Goal: Task Accomplishment & Management: Manage account settings

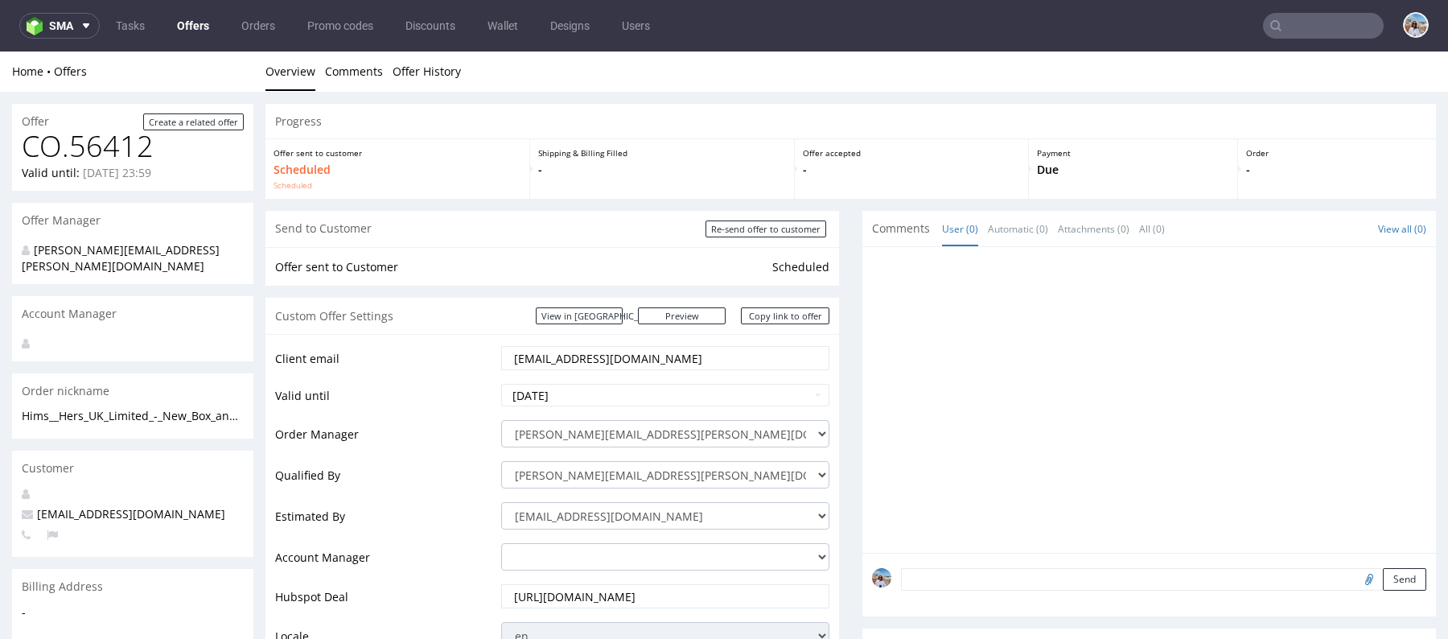
click at [1301, 31] on input "text" at bounding box center [1323, 26] width 121 height 26
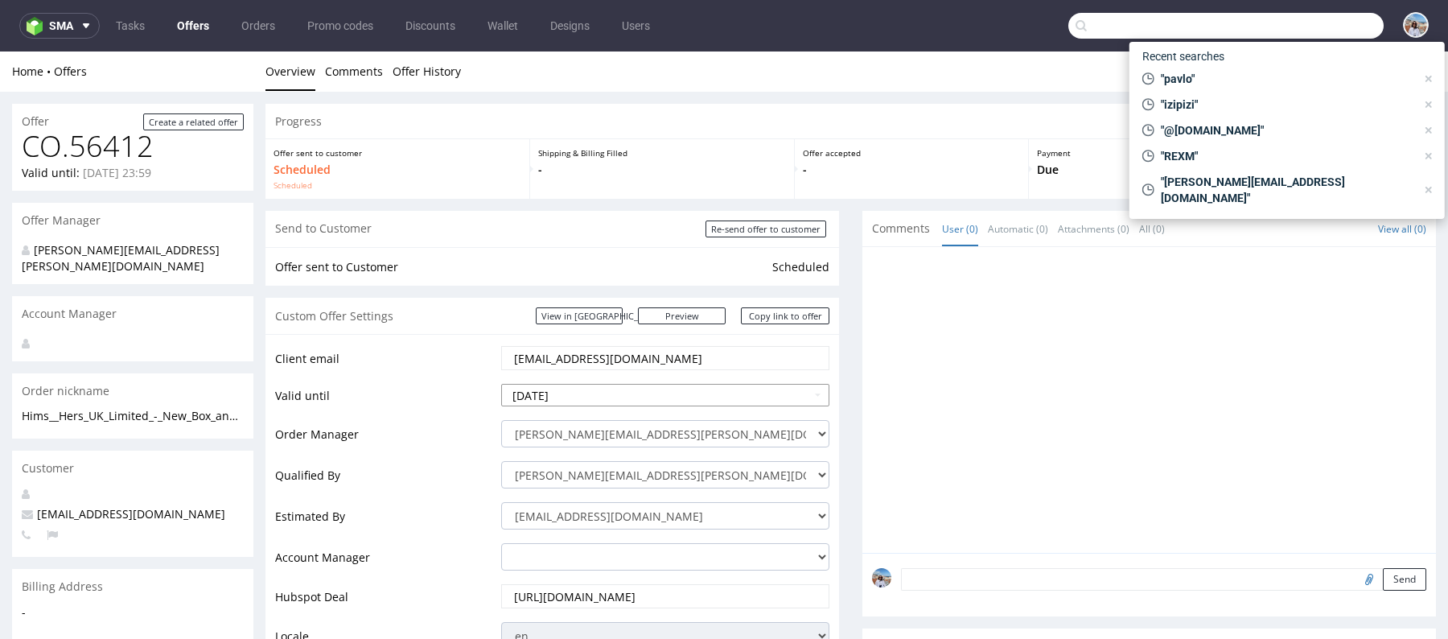
scroll to position [382, 0]
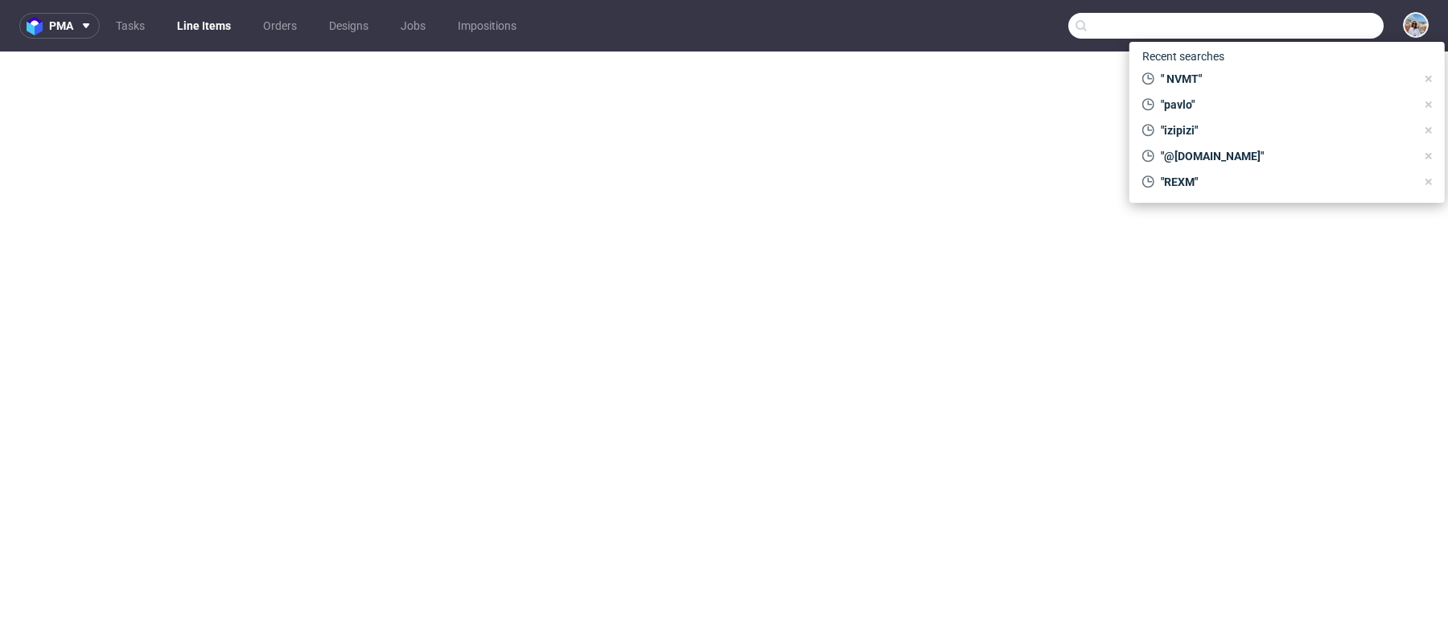
click at [1353, 39] on nav "pma Tasks Line Items Orders Designs Jobs Impositions" at bounding box center [724, 25] width 1448 height 51
select select "in_progress"
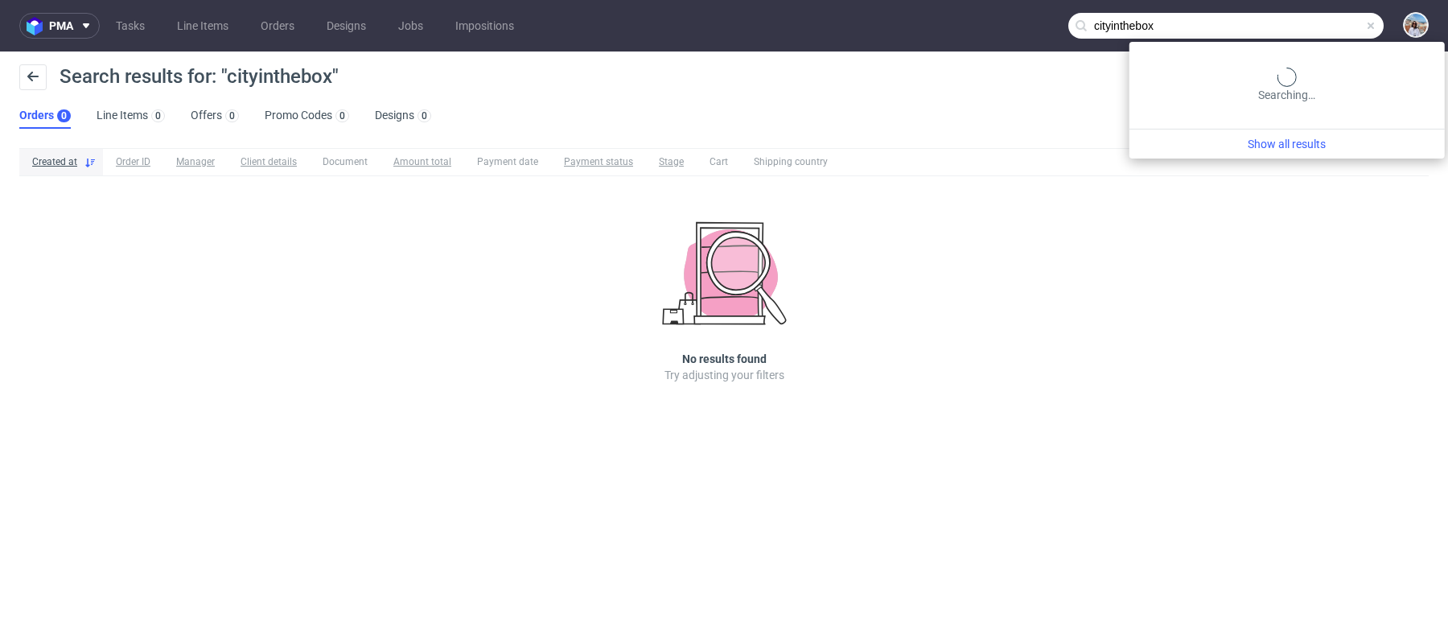
click at [1316, 27] on input "cityinthebox" at bounding box center [1226, 26] width 315 height 26
paste input "mike@cityinabox.nl"
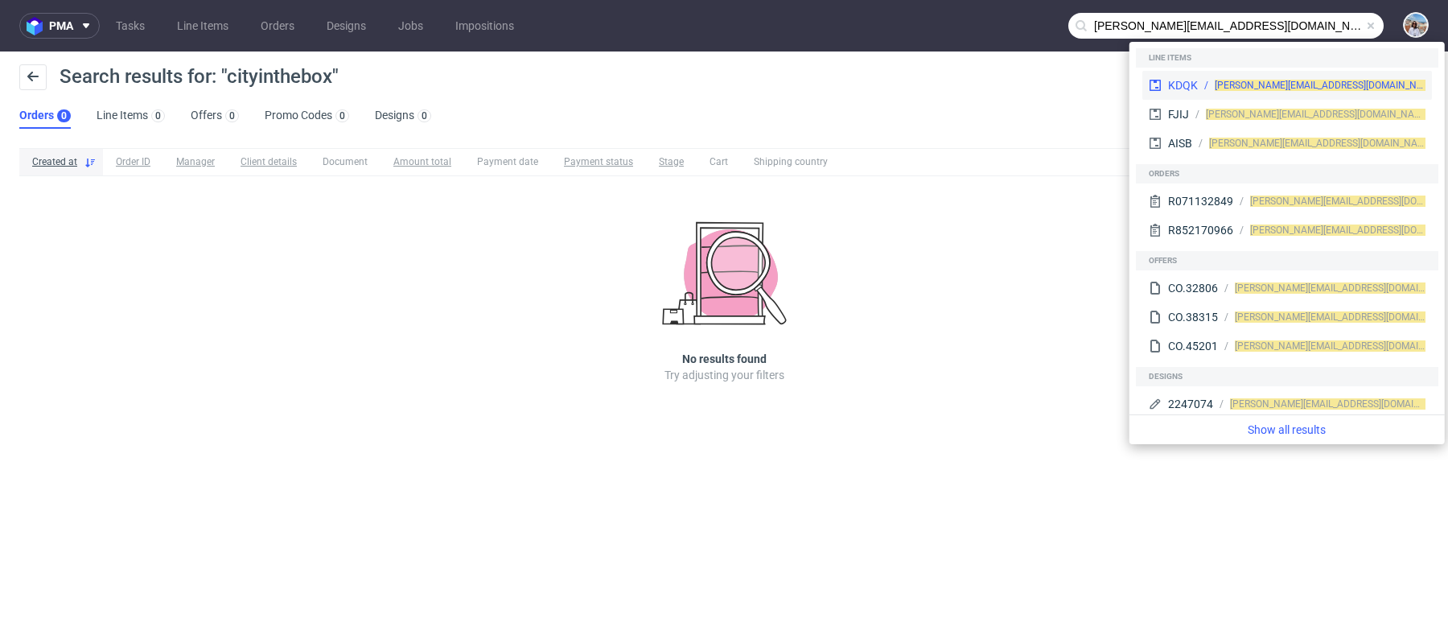
type input "mike@cityinabox.nl"
click at [1230, 93] on div "KDQK mike@cityinabox.nl" at bounding box center [1288, 85] width 290 height 29
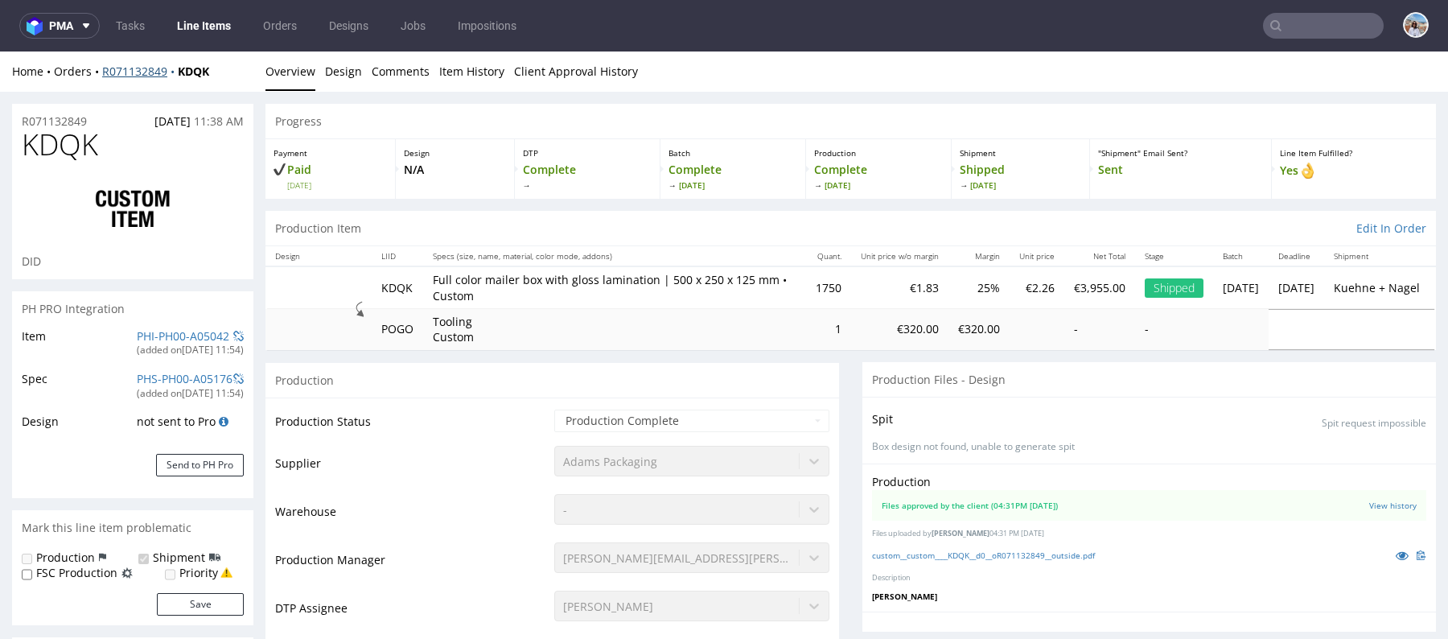
scroll to position [533, 0]
select select "in_progress"
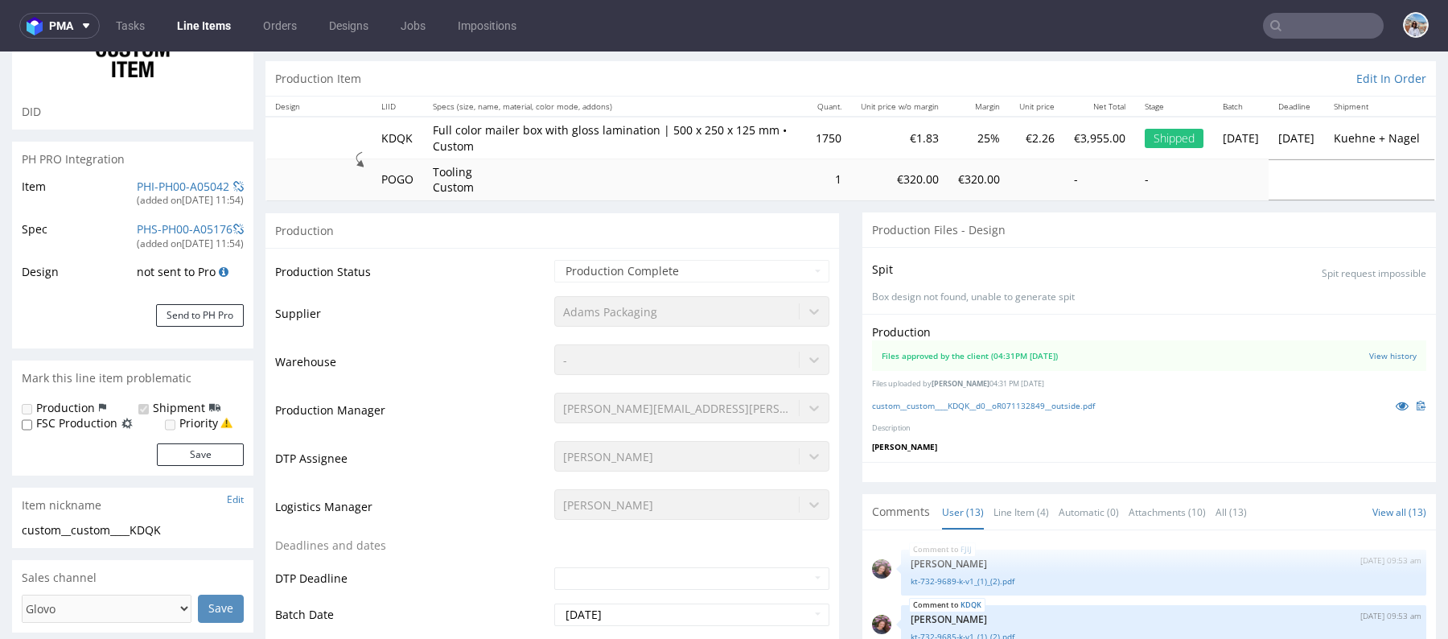
scroll to position [373, 0]
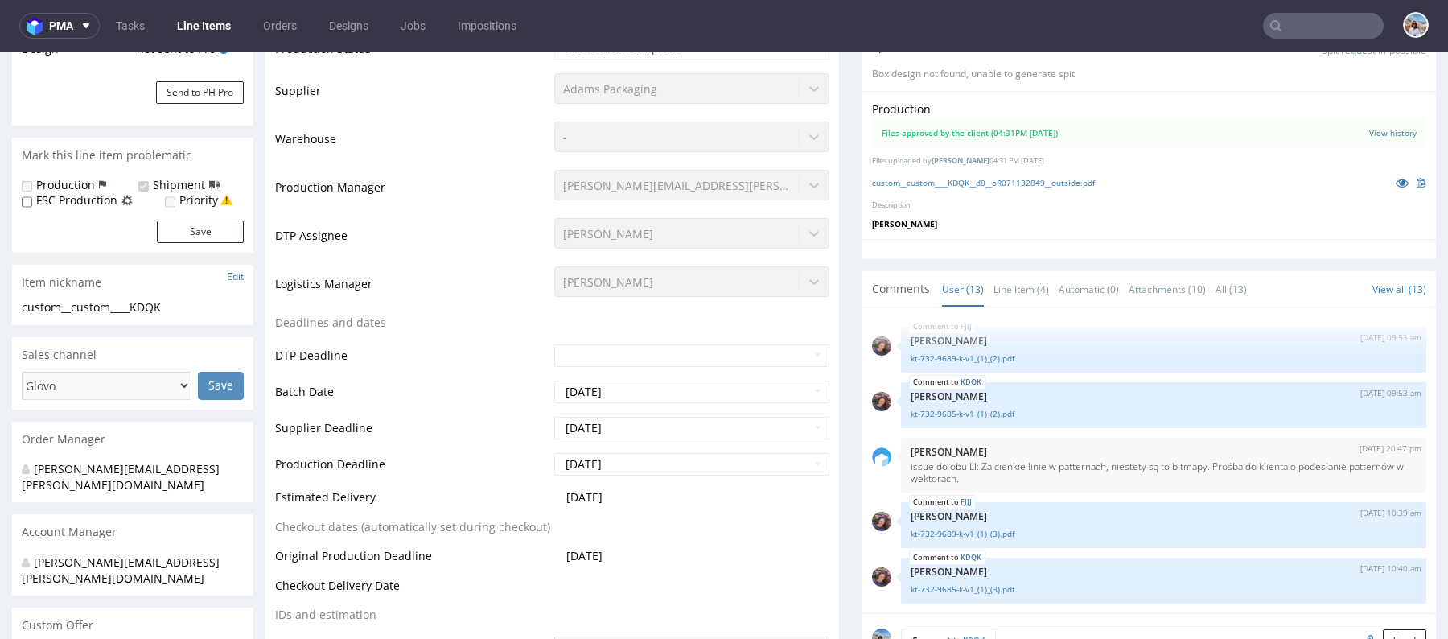
click at [1300, 27] on input "text" at bounding box center [1323, 26] width 121 height 26
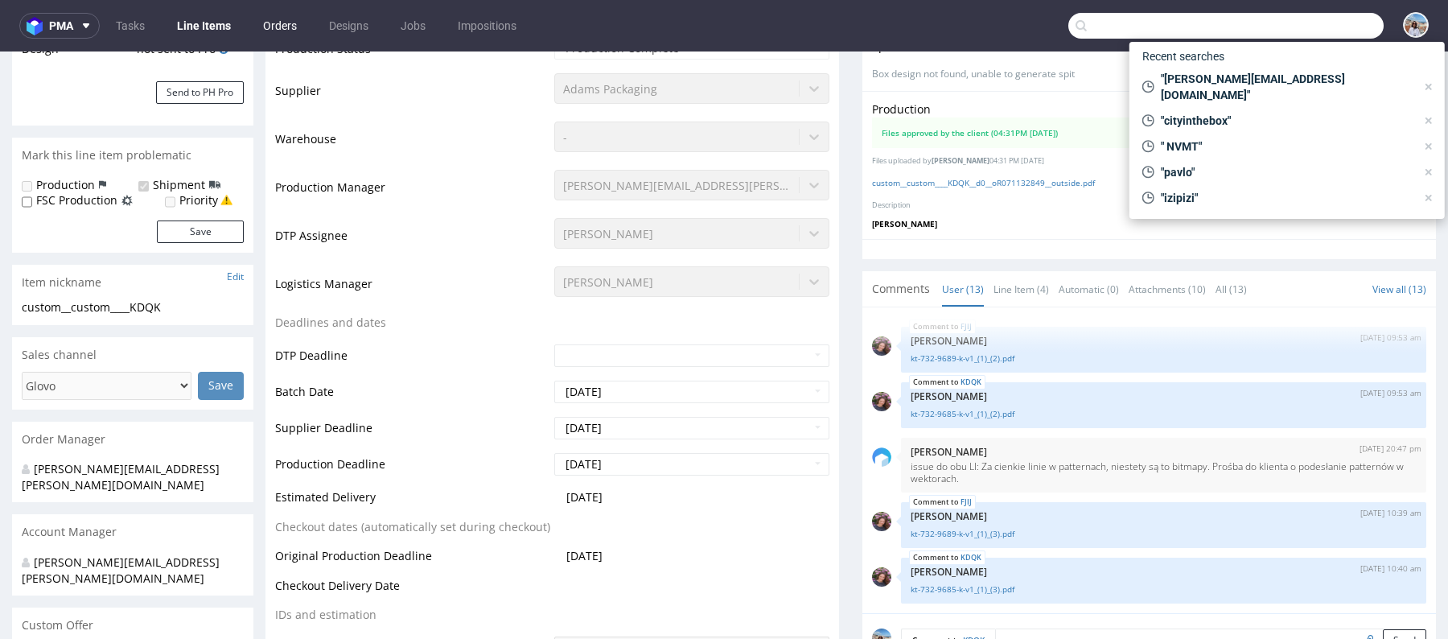
click at [292, 28] on link "Orders" at bounding box center [279, 26] width 53 height 26
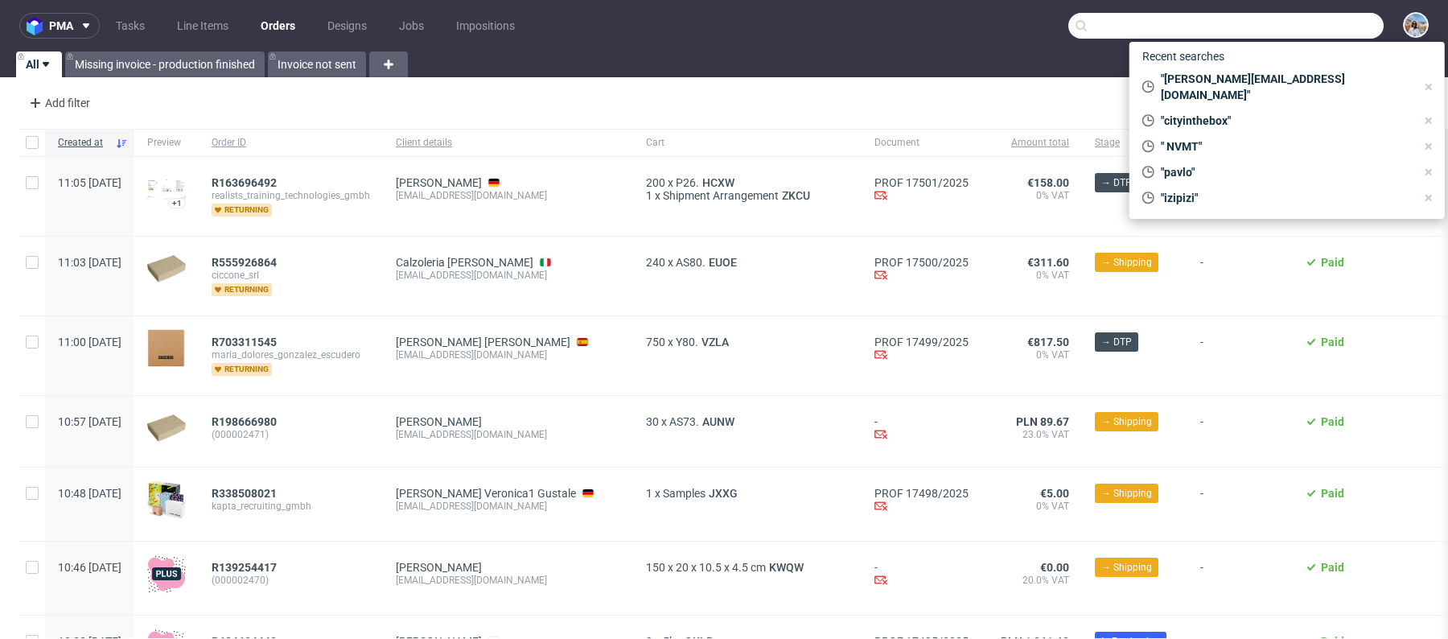
click at [1165, 31] on input "text" at bounding box center [1226, 26] width 315 height 26
paste input "mike@cityinabox.nl"
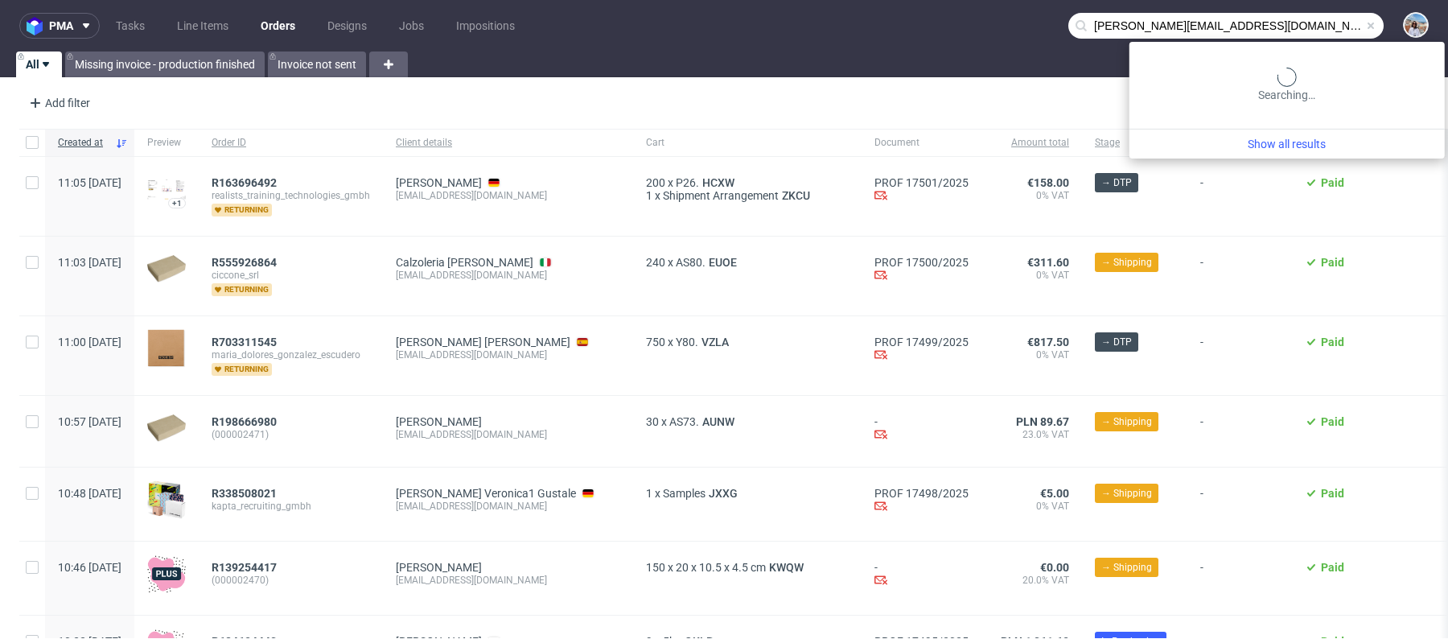
type input "mike@cityinabox.nl"
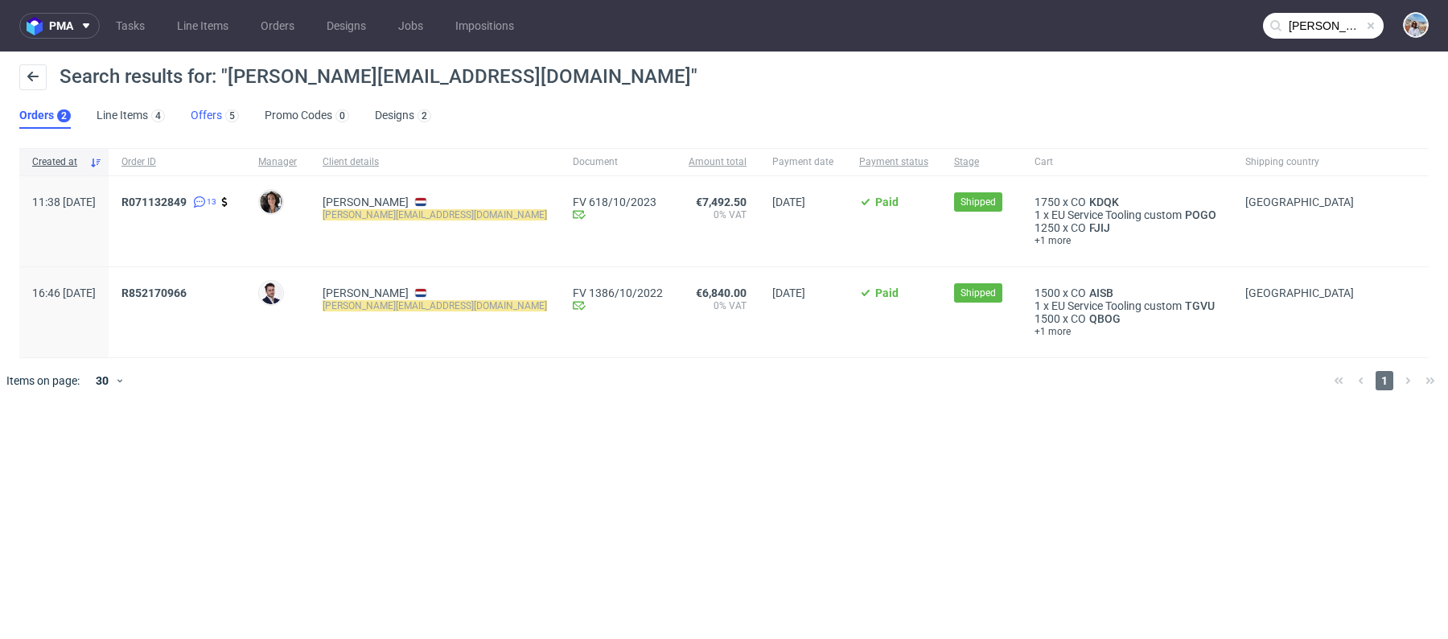
click at [216, 111] on link "Offers 5" at bounding box center [215, 116] width 48 height 26
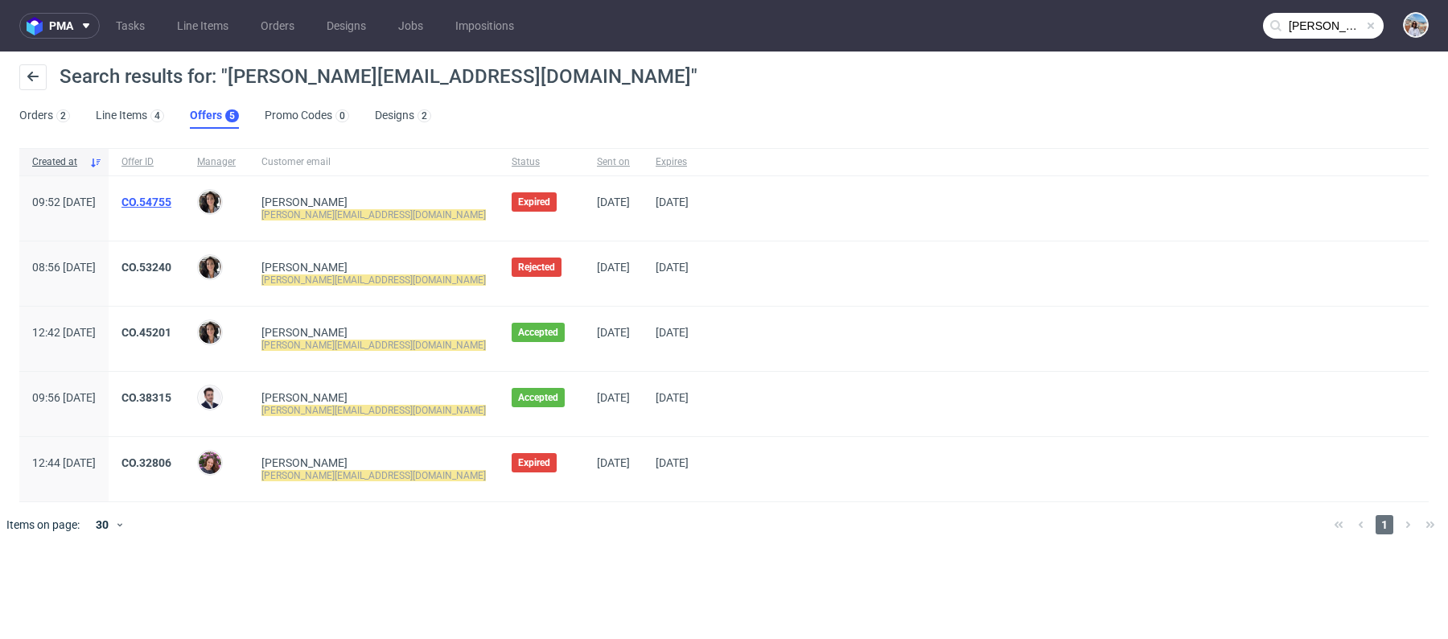
click at [171, 203] on link "CO.54755" at bounding box center [147, 202] width 50 height 13
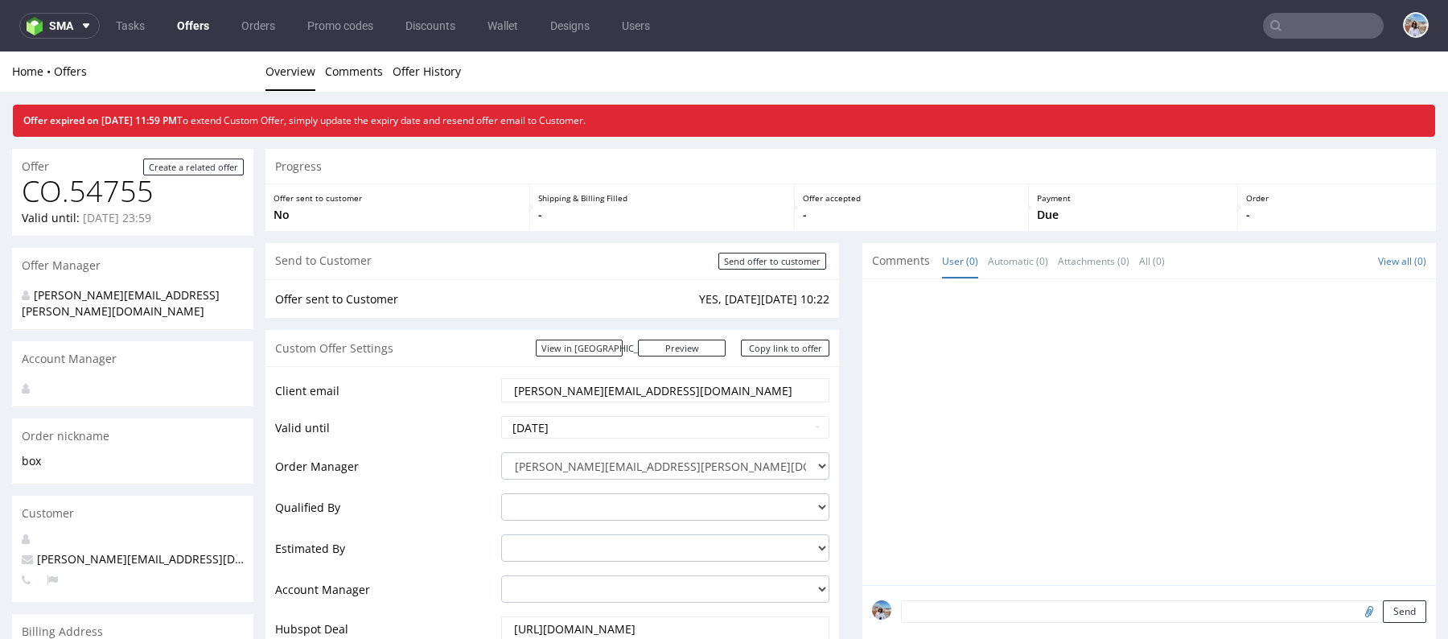
click at [1287, 35] on input "text" at bounding box center [1323, 26] width 121 height 26
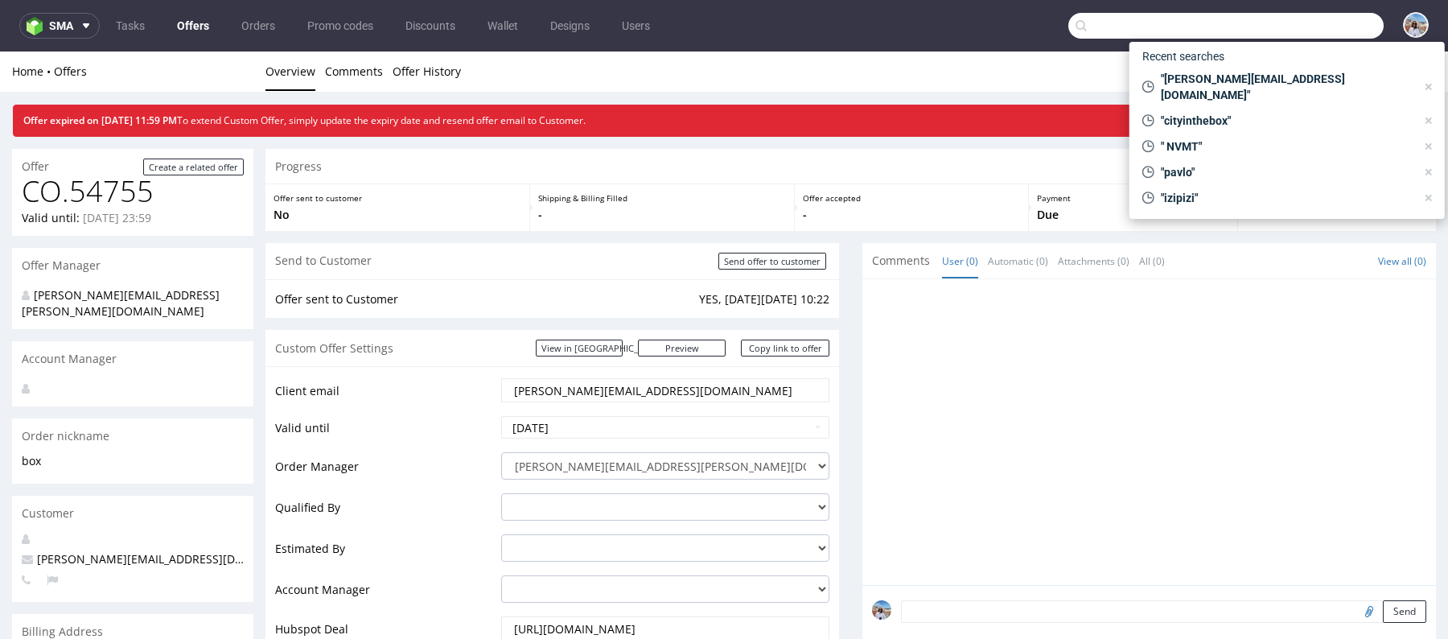
paste input "mike@cityinabox.nl"
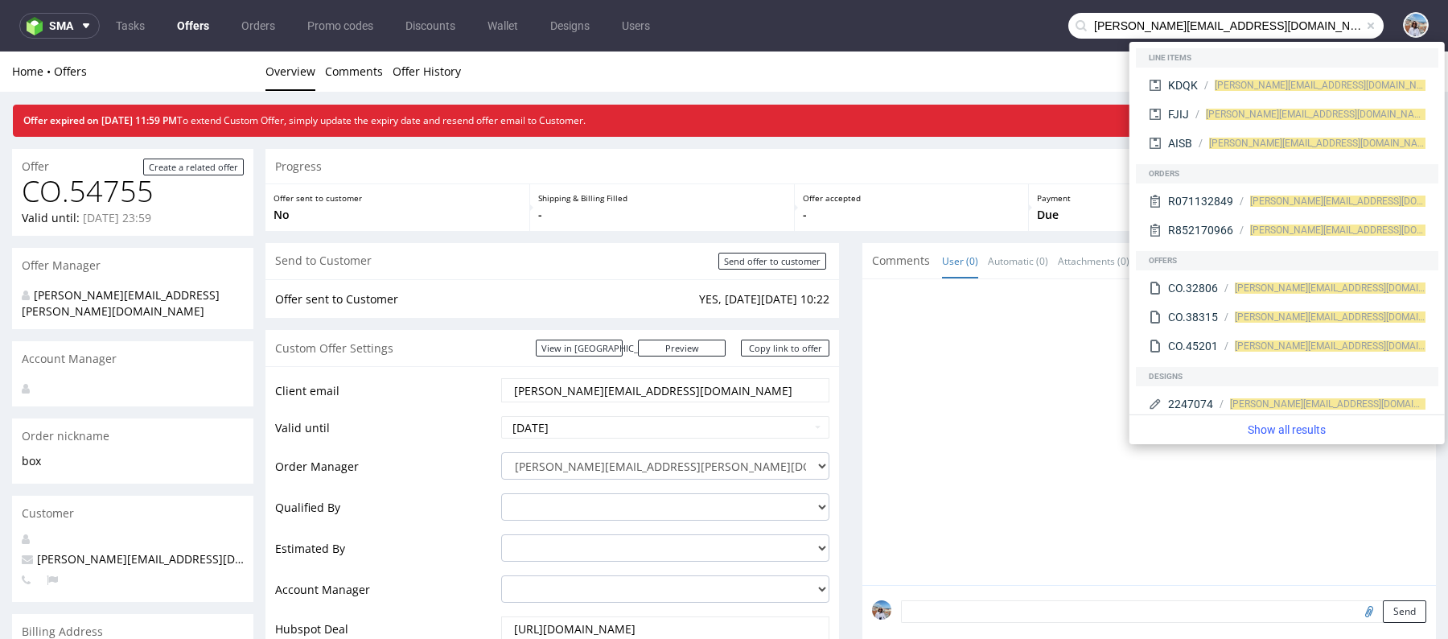
drag, startPoint x: 1114, startPoint y: 23, endPoint x: 1047, endPoint y: 23, distance: 66.8
click at [1047, 23] on nav "sma Tasks Offers Orders Promo codes Discounts Wallet Designs Users mike@cityina…" at bounding box center [724, 25] width 1448 height 51
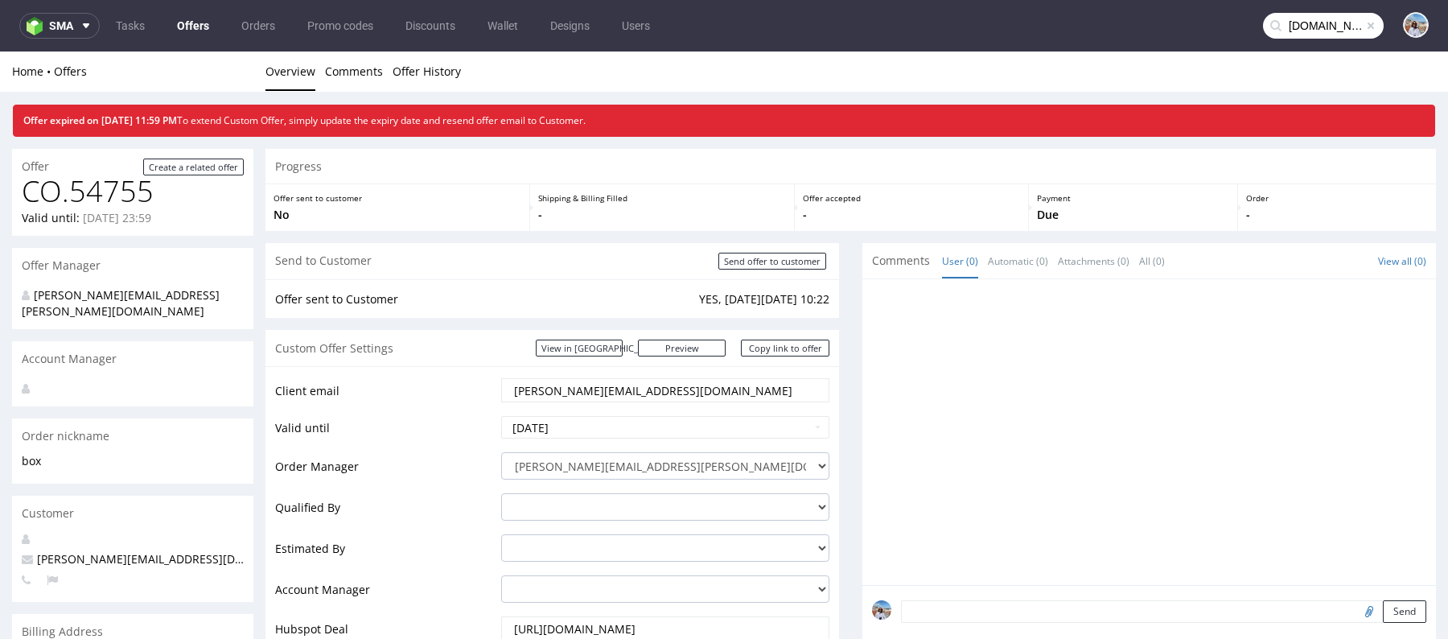
type input "cityinabox.nl"
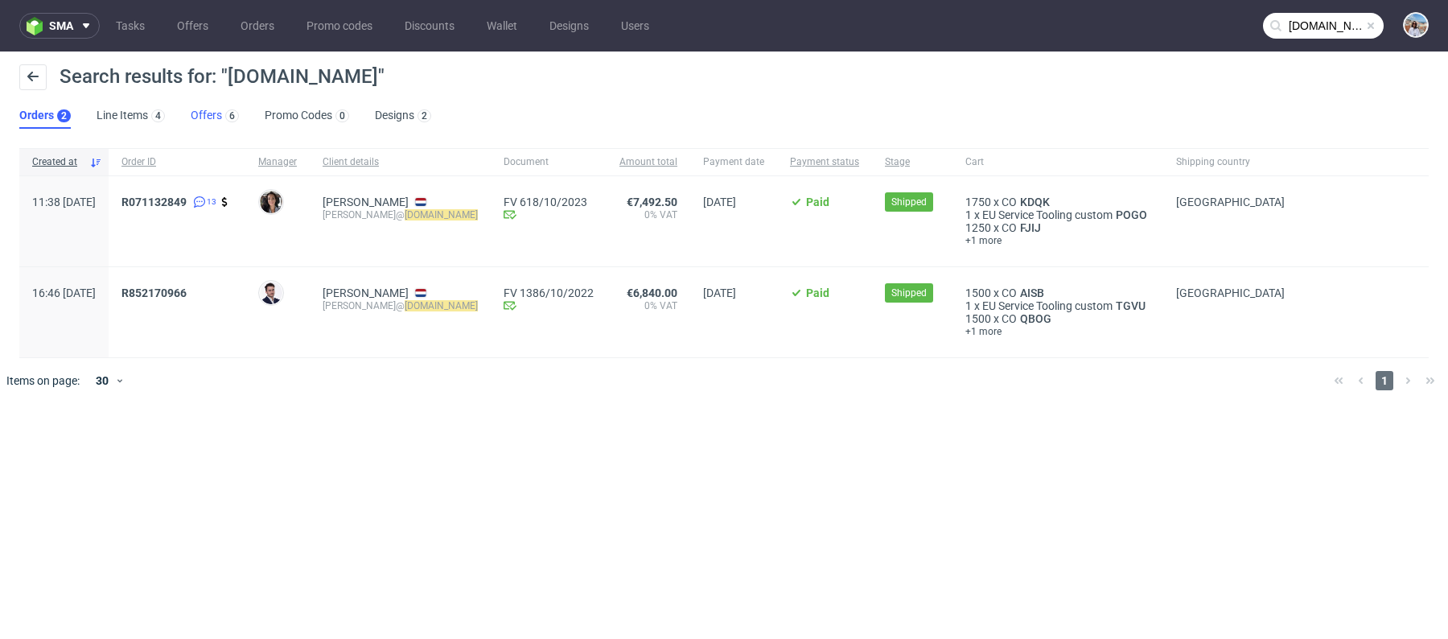
click at [223, 121] on div "6" at bounding box center [230, 115] width 17 height 16
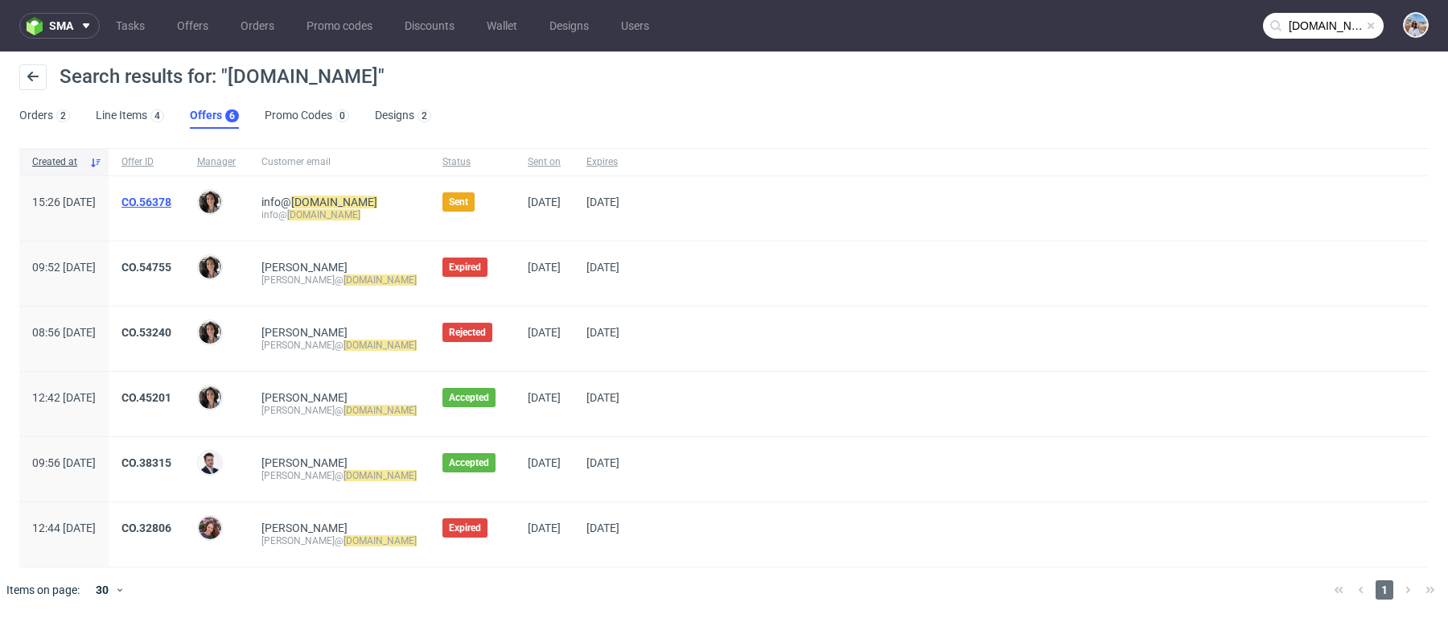
click at [171, 200] on link "CO.56378" at bounding box center [147, 202] width 50 height 13
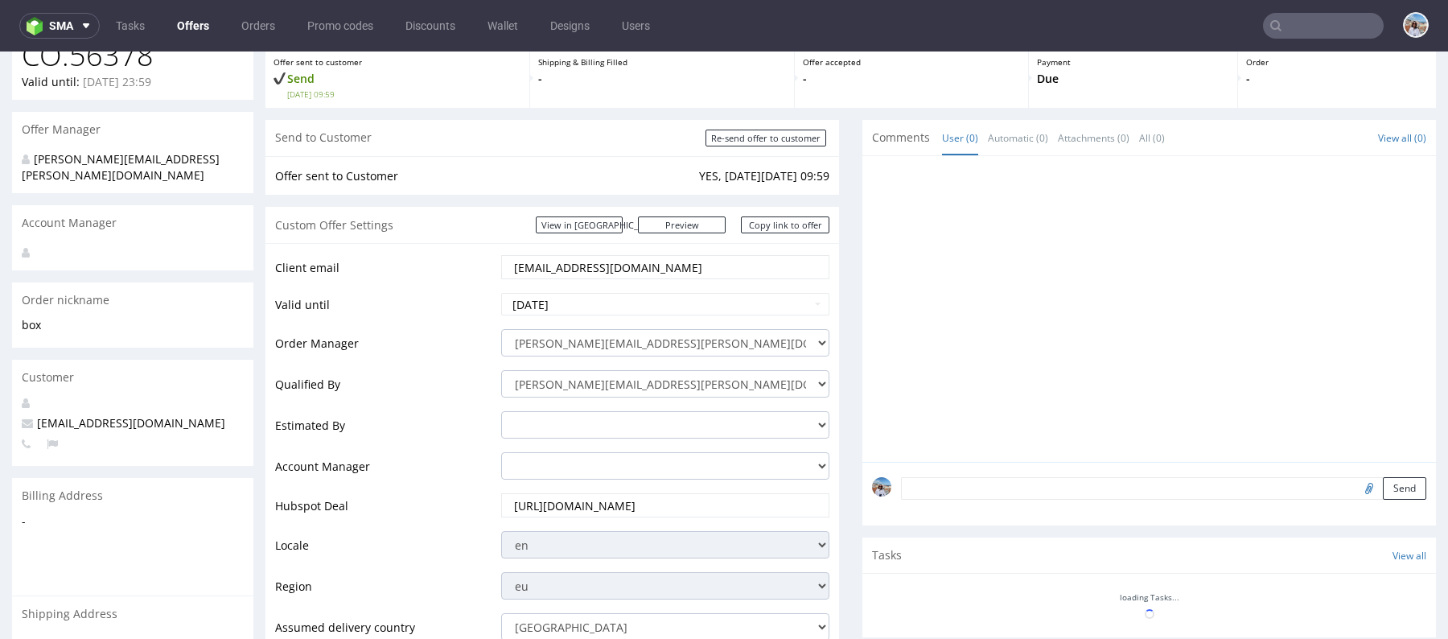
scroll to position [131, 0]
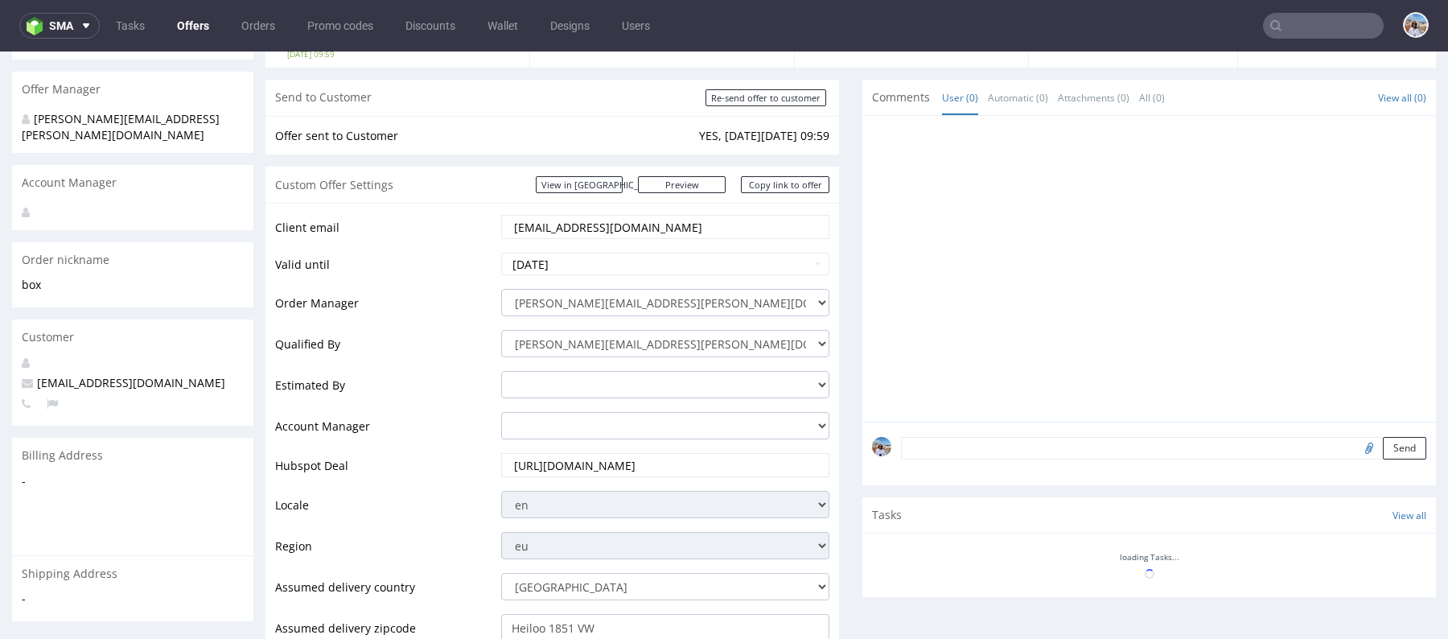
click at [579, 229] on input "info@cityinabox.nl" at bounding box center [666, 227] width 306 height 23
paste input "mike"
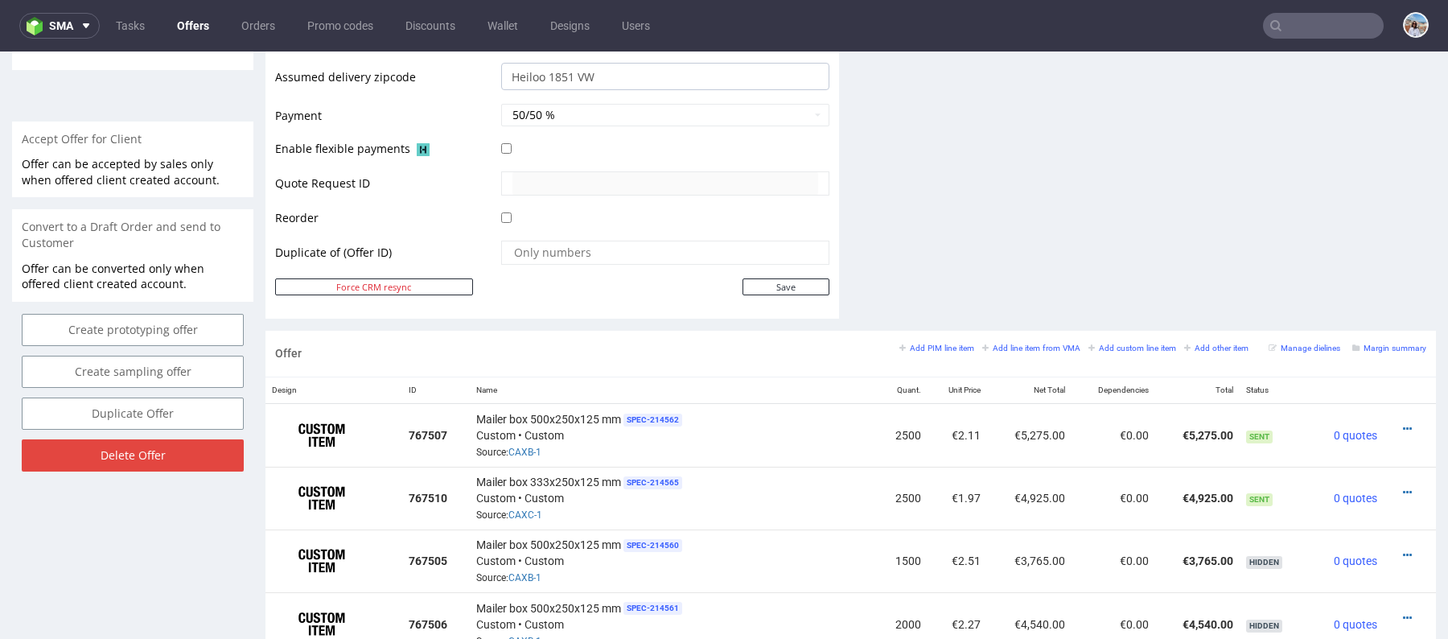
scroll to position [735, 0]
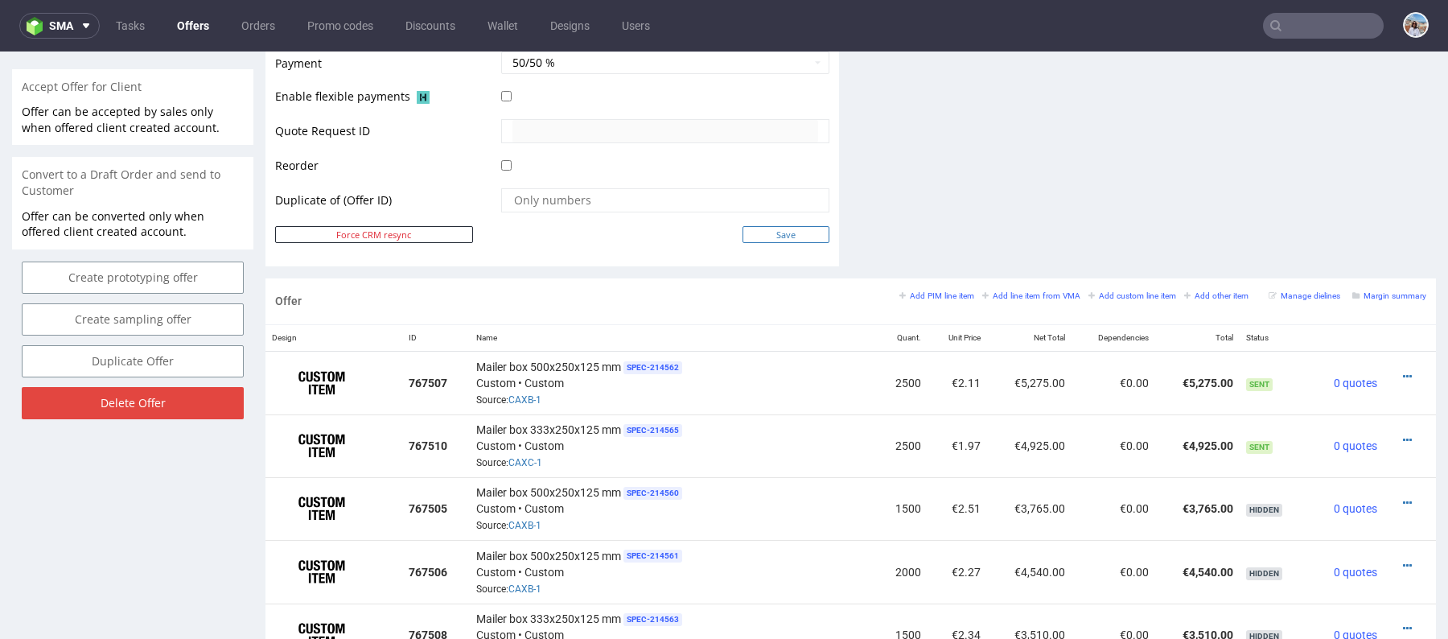
type input "mike@cityinabox.nl"
click at [802, 232] on input "Save" at bounding box center [786, 234] width 87 height 17
type input "In progress..."
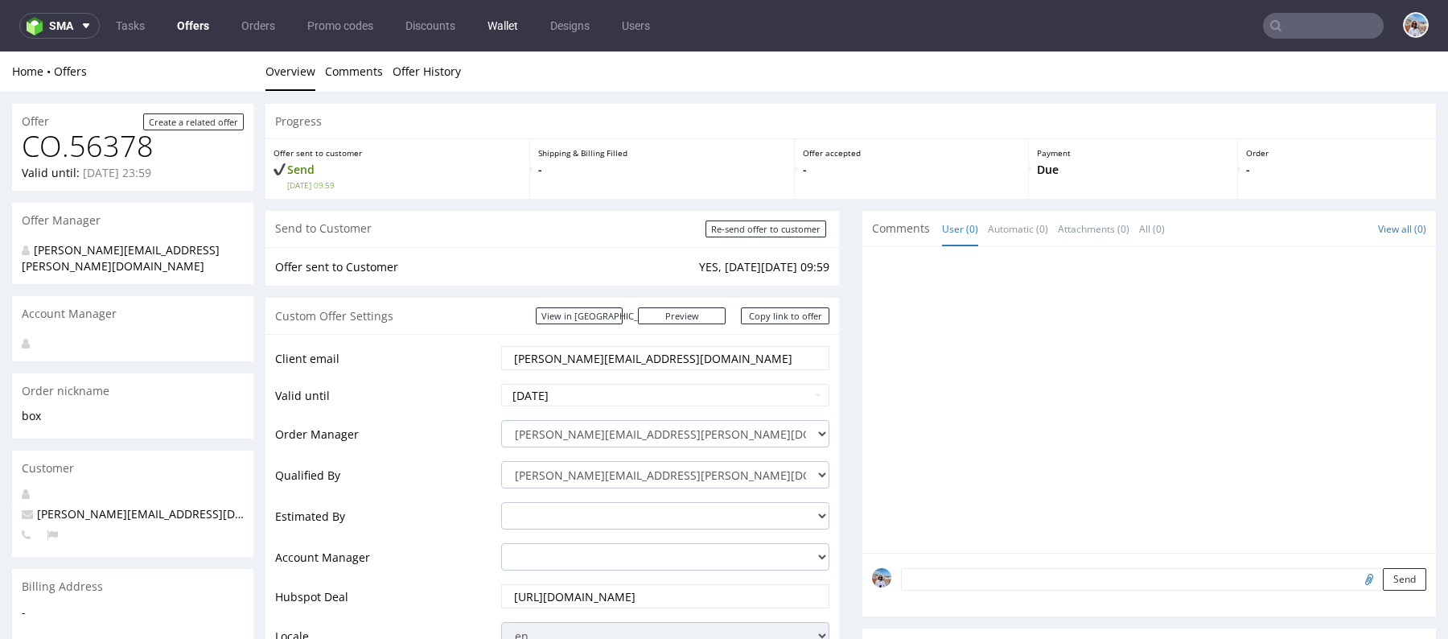
scroll to position [0, 0]
click at [773, 317] on link "Copy link to offer" at bounding box center [785, 315] width 89 height 17
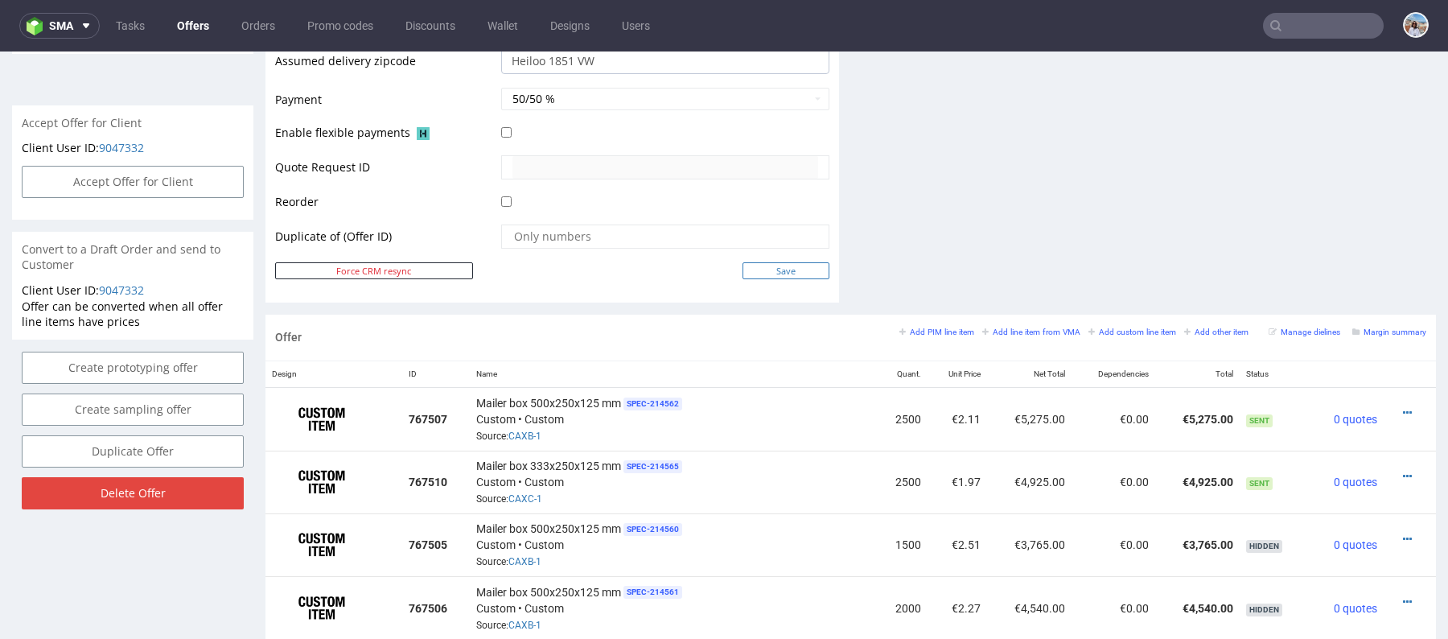
click at [776, 269] on input "Save" at bounding box center [786, 270] width 87 height 17
type input "In progress..."
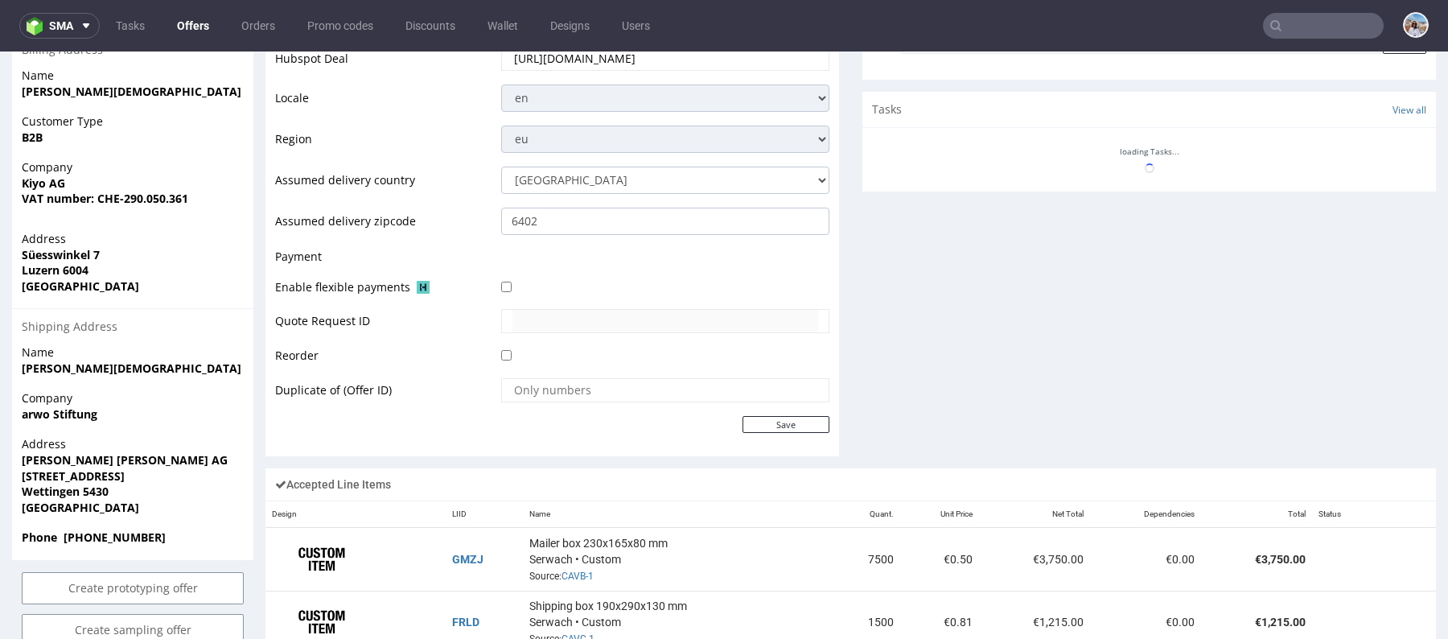
scroll to position [175, 0]
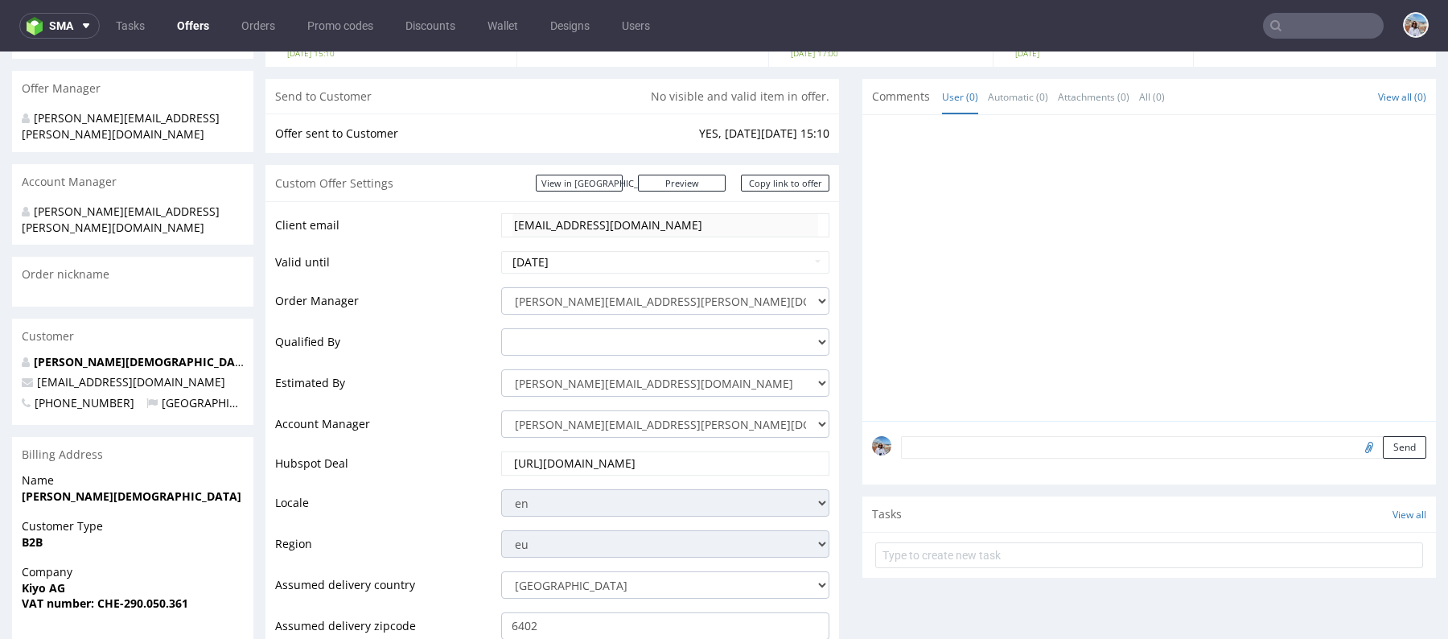
click at [649, 467] on input "[URL][DOMAIN_NAME]" at bounding box center [666, 463] width 306 height 23
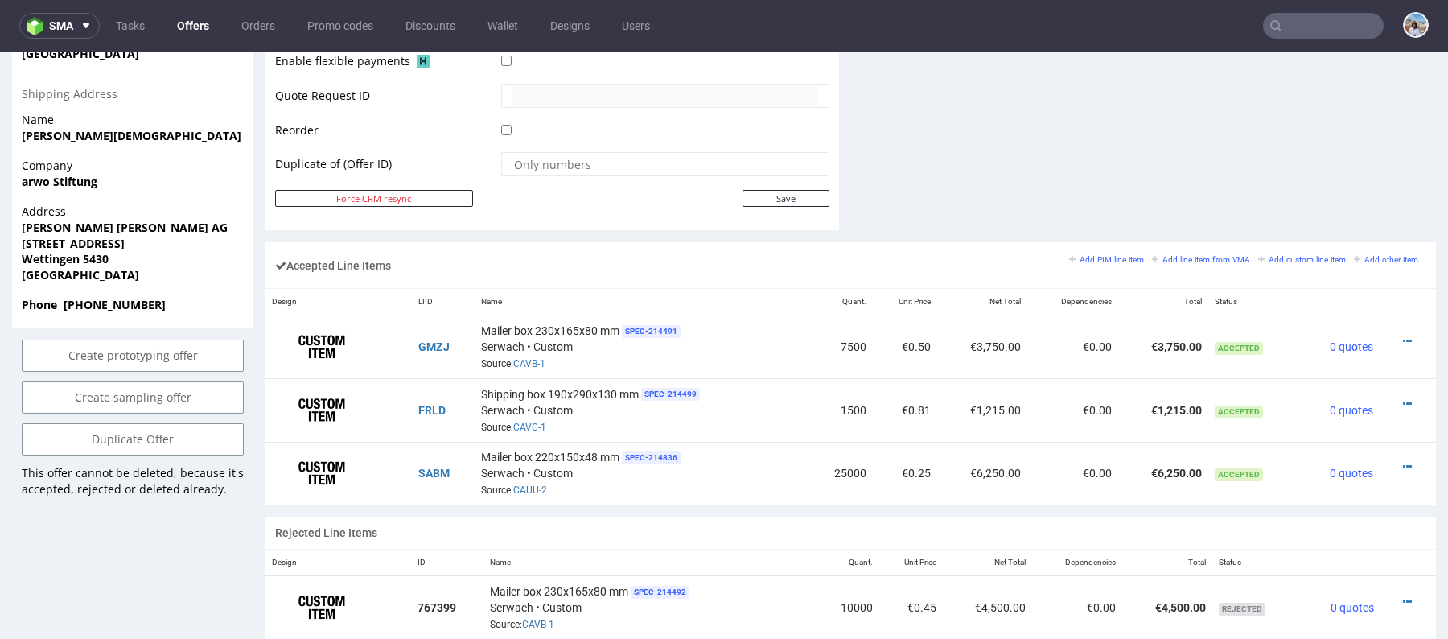
scroll to position [885, 0]
